Goal: Information Seeking & Learning: Learn about a topic

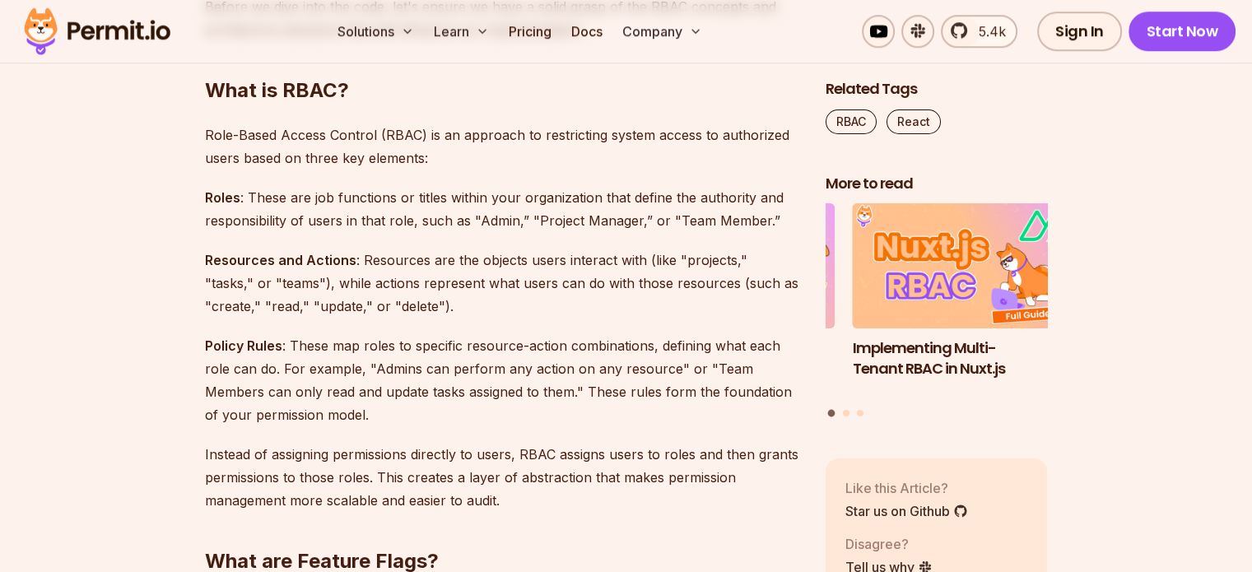
scroll to position [1517, 0]
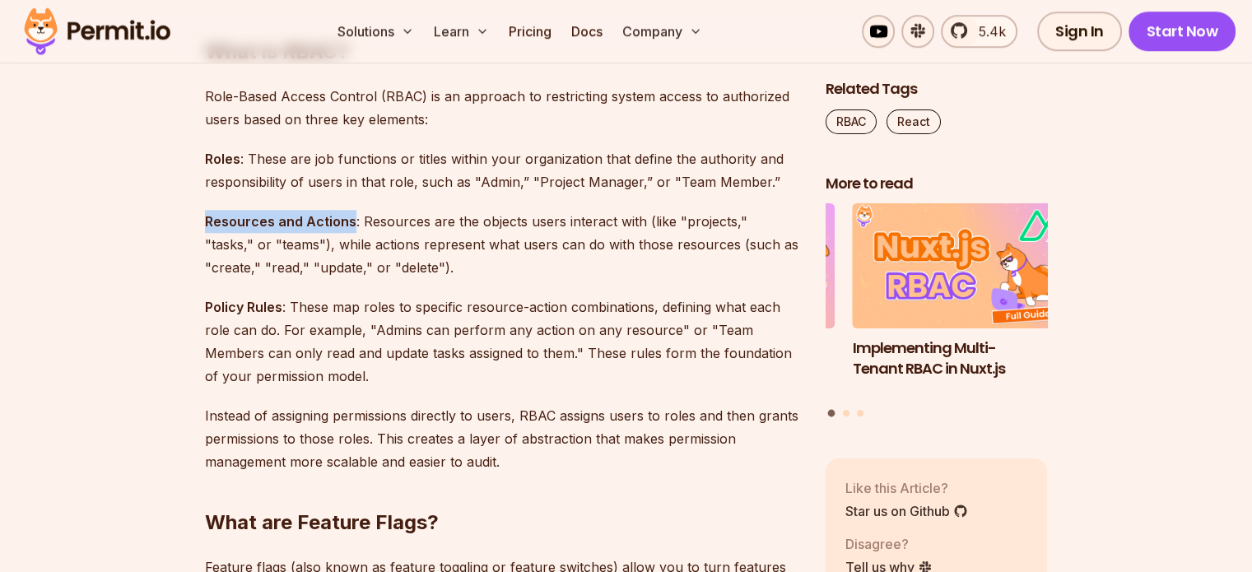
drag, startPoint x: 206, startPoint y: 219, endPoint x: 349, endPoint y: 230, distance: 143.6
click at [349, 230] on p "Resources and Actions : Resources are the objects users interact with (like "pr…" at bounding box center [502, 244] width 594 height 69
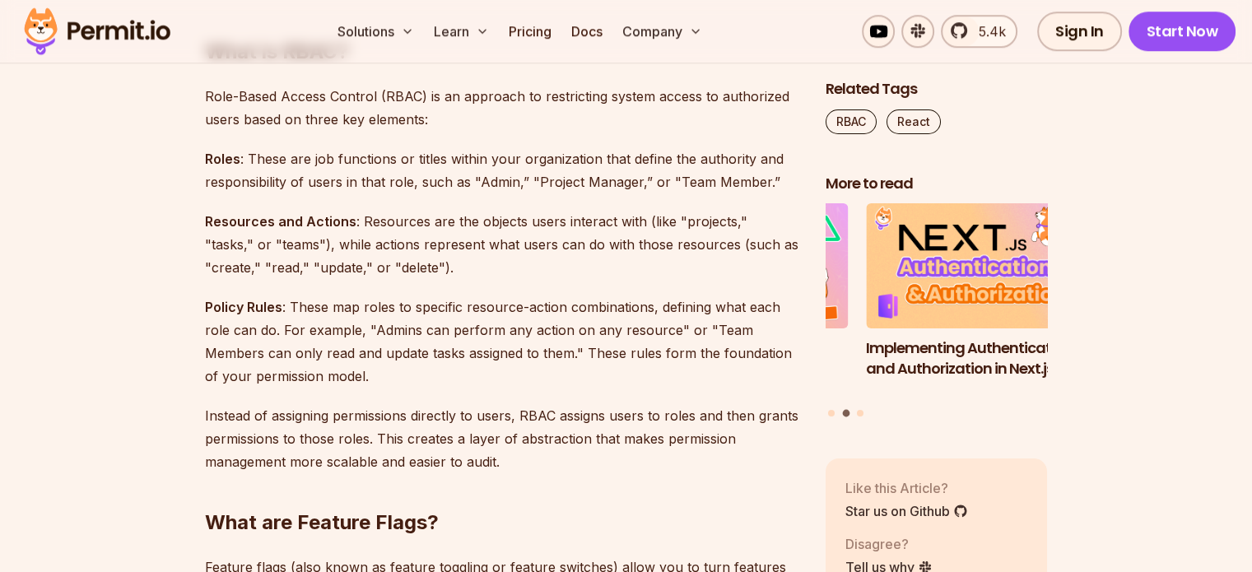
click at [458, 277] on p "Resources and Actions : Resources are the objects users interact with (like "pr…" at bounding box center [502, 244] width 594 height 69
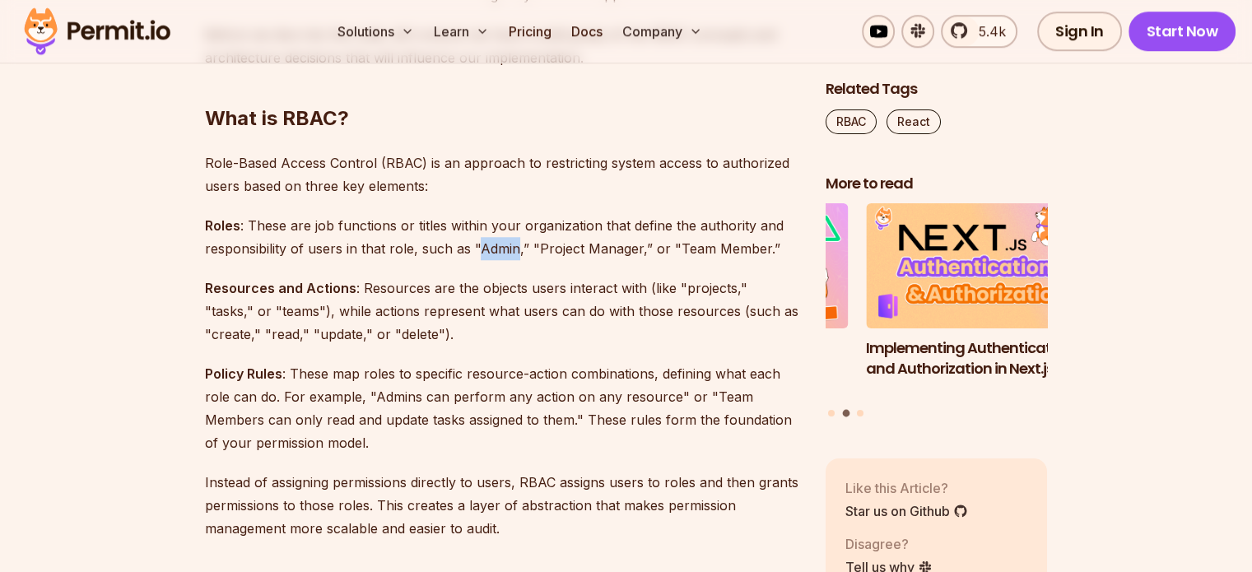
drag, startPoint x: 474, startPoint y: 244, endPoint x: 514, endPoint y: 246, distance: 39.5
click at [514, 246] on p "Roles : These are job functions or titles within your organization that define …" at bounding box center [502, 237] width 594 height 46
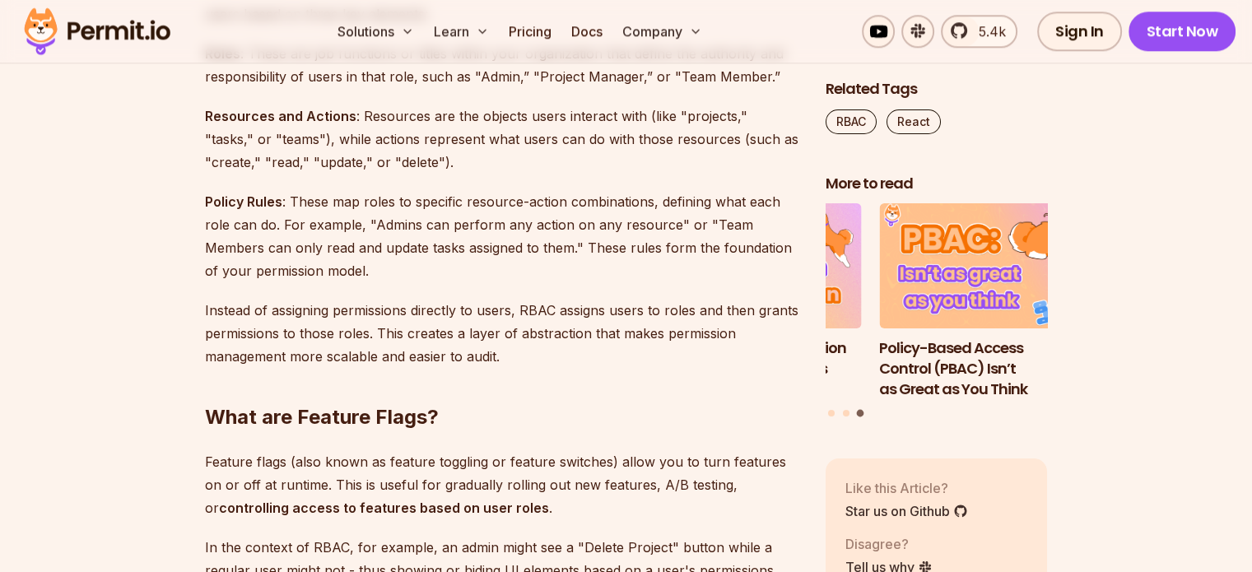
scroll to position [1696, 0]
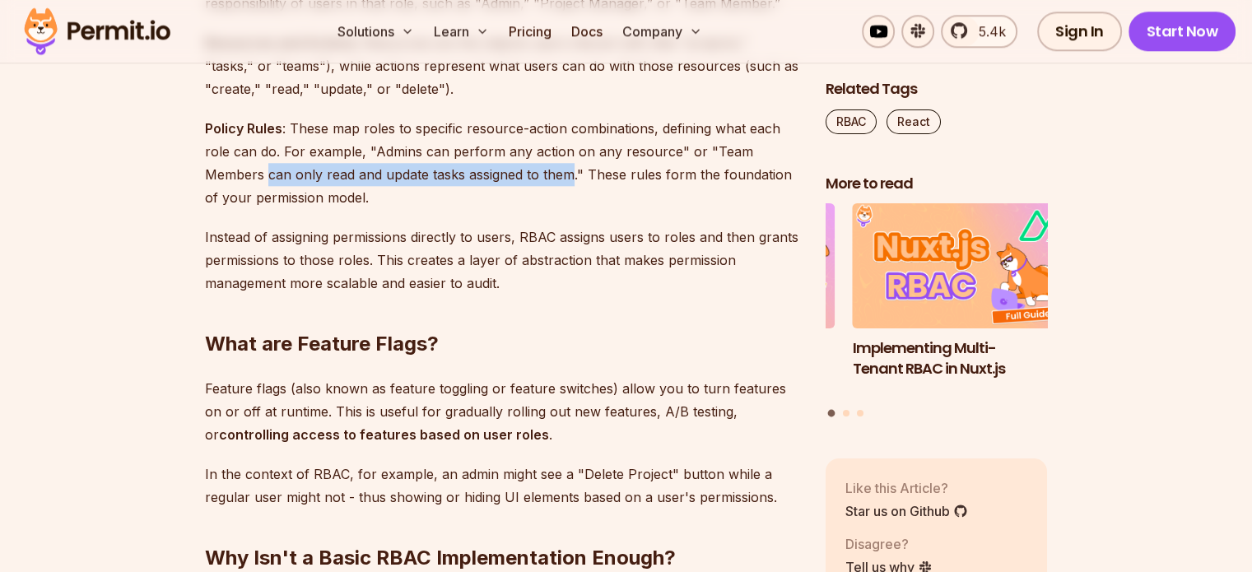
drag, startPoint x: 205, startPoint y: 172, endPoint x: 507, endPoint y: 180, distance: 302.2
click at [507, 180] on p "Policy Rules : These map roles to specific resource-action combinations, defini…" at bounding box center [502, 163] width 594 height 92
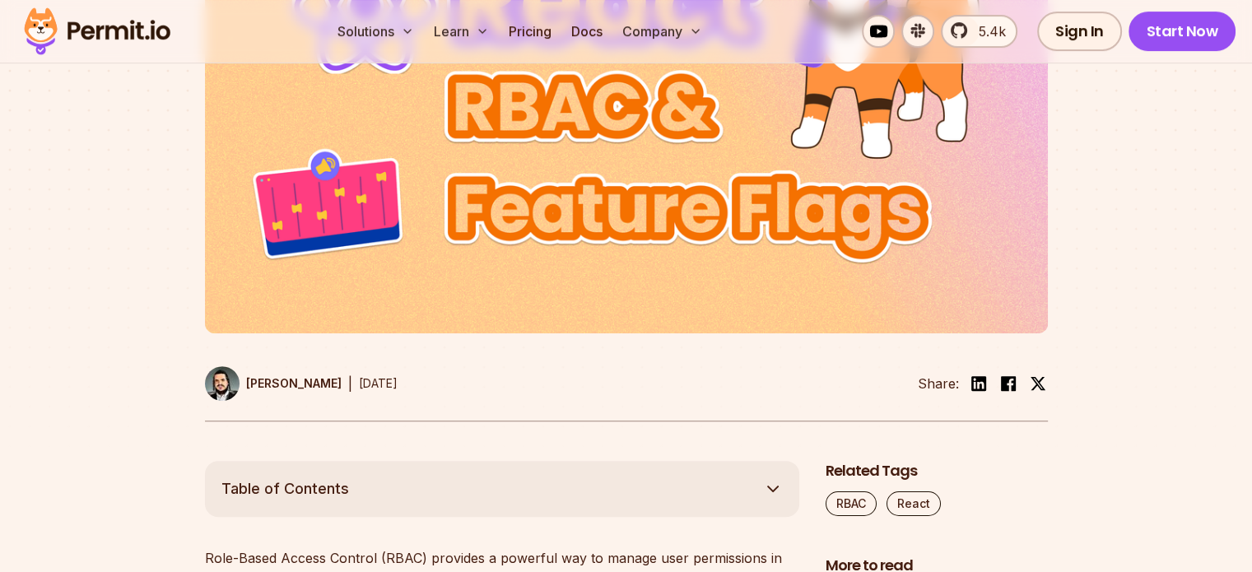
scroll to position [0, 0]
